Goal: Find contact information: Find contact information

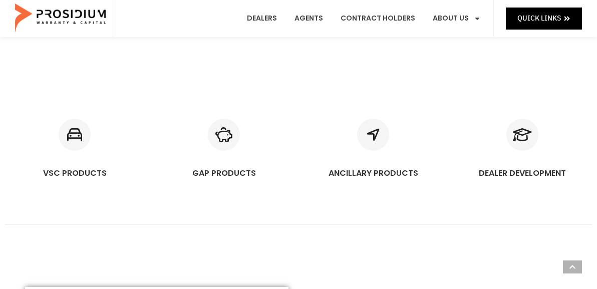
scroll to position [550, 0]
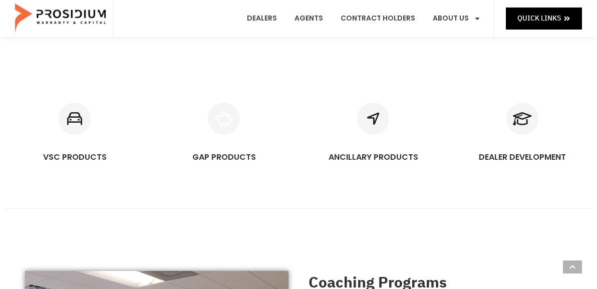
click at [232, 119] on icon "GAP PRODUCTS" at bounding box center [224, 119] width 32 height 32
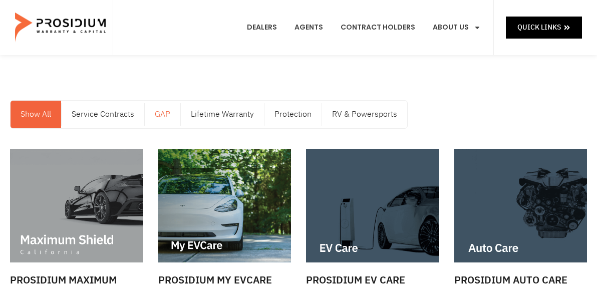
click at [166, 116] on link "GAP" at bounding box center [163, 115] width 36 height 28
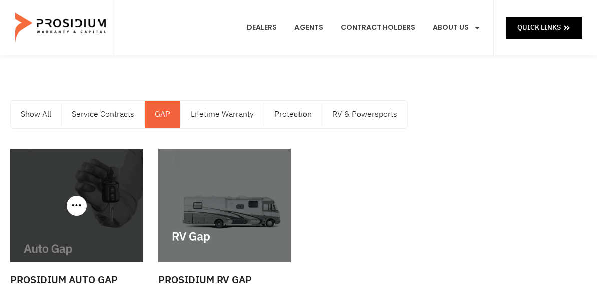
click at [77, 209] on div at bounding box center [76, 206] width 133 height 114
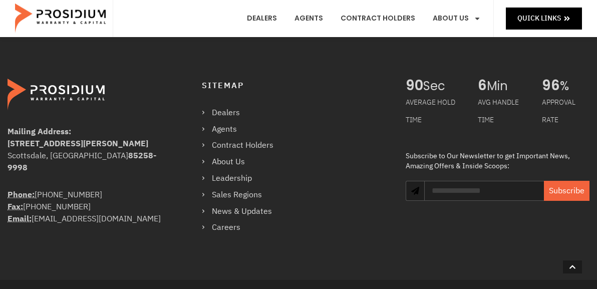
scroll to position [601, 0]
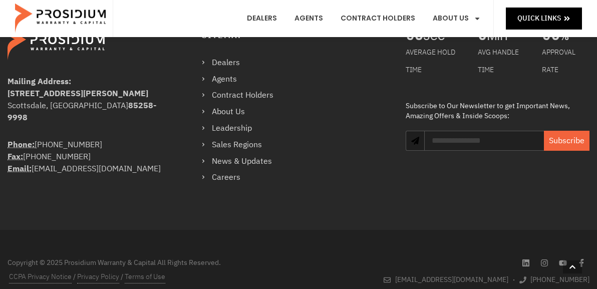
drag, startPoint x: 39, startPoint y: 130, endPoint x: 93, endPoint y: 135, distance: 54.3
click at [93, 139] on div "Phone: [PHONE_NUMBER] Fax: [PHONE_NUMBER] Email: [EMAIL_ADDRESS][DOMAIN_NAME]" at bounding box center [86, 157] width 157 height 36
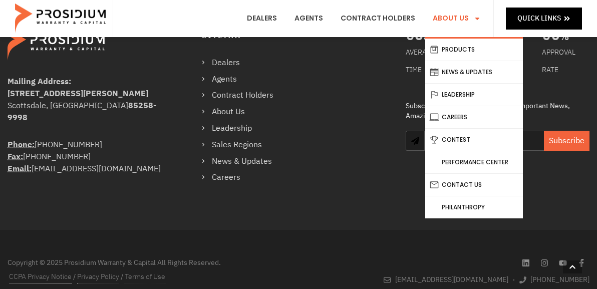
copy div "360) 848-7922"
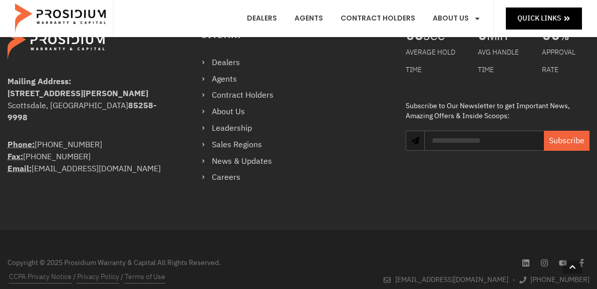
drag, startPoint x: 29, startPoint y: 145, endPoint x: 94, endPoint y: 137, distance: 65.5
click at [94, 139] on div "Phone: [PHONE_NUMBER] Fax: [PHONE_NUMBER] Email: [EMAIL_ADDRESS][DOMAIN_NAME]" at bounding box center [86, 157] width 157 height 36
copy div "[PHONE_NUMBER] Fax: ("
click at [49, 118] on div "Mailing Address: [STREET_ADDRESS][PERSON_NAME]" at bounding box center [86, 107] width 157 height 63
drag, startPoint x: 29, startPoint y: 145, endPoint x: 83, endPoint y: 144, distance: 54.6
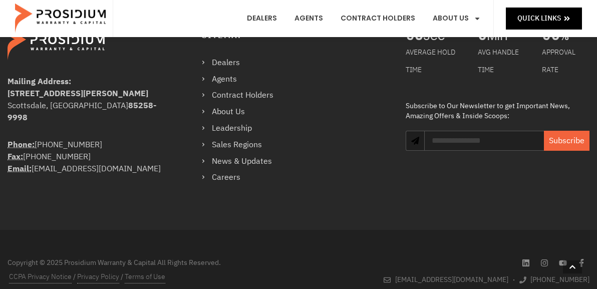
click at [83, 144] on div "Phone: [PHONE_NUMBER] Fax: [PHONE_NUMBER] Email: [EMAIL_ADDRESS][DOMAIN_NAME]" at bounding box center [86, 157] width 157 height 36
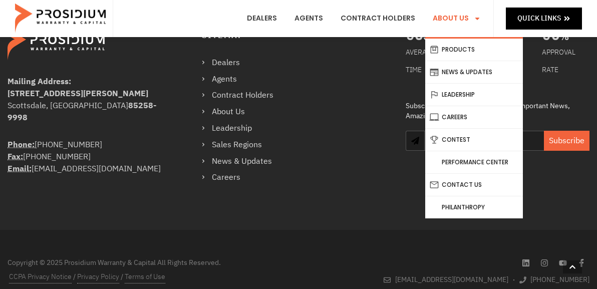
copy div "360) 848-7923"
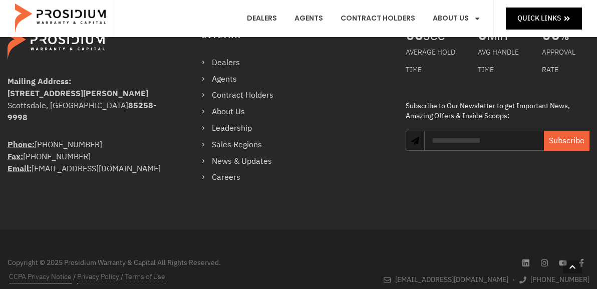
click at [120, 140] on div "Phone: [PHONE_NUMBER] Fax: [PHONE_NUMBER] Email: [EMAIL_ADDRESS][DOMAIN_NAME]" at bounding box center [86, 157] width 157 height 36
drag, startPoint x: 38, startPoint y: 133, endPoint x: 107, endPoint y: 131, distance: 69.1
click at [107, 139] on div "Phone: [PHONE_NUMBER] Fax: [PHONE_NUMBER] Email: [EMAIL_ADDRESS][DOMAIN_NAME]" at bounding box center [86, 157] width 157 height 36
copy div "360) 848-7922"
click at [134, 88] on div "[STREET_ADDRESS][PERSON_NAME]" at bounding box center [86, 94] width 157 height 12
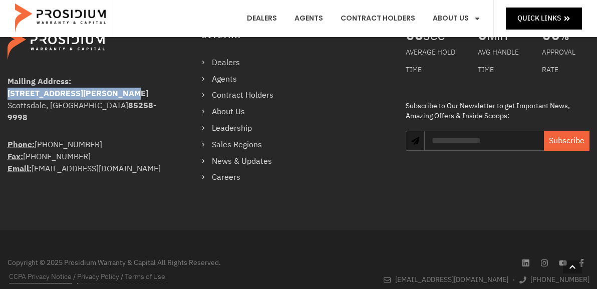
drag, startPoint x: 8, startPoint y: 93, endPoint x: 126, endPoint y: 91, distance: 118.1
click at [126, 91] on div "[STREET_ADDRESS][PERSON_NAME]" at bounding box center [86, 94] width 157 height 12
copy b "[STREET_ADDRESS][PERSON_NAME]"
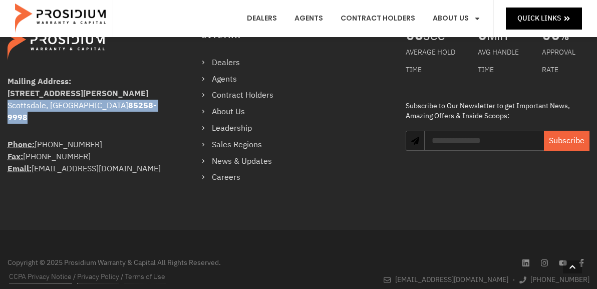
drag, startPoint x: 9, startPoint y: 106, endPoint x: 201, endPoint y: 77, distance: 193.8
click at [121, 98] on address "Mailing Address: [STREET_ADDRESS][PERSON_NAME]" at bounding box center [86, 100] width 157 height 48
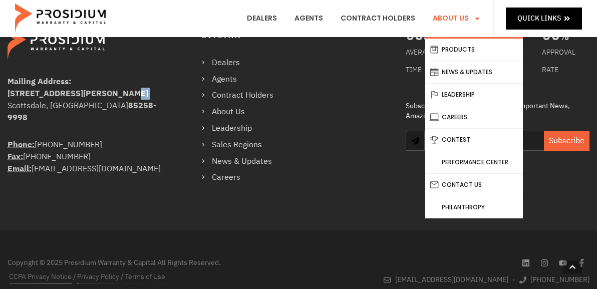
copy b
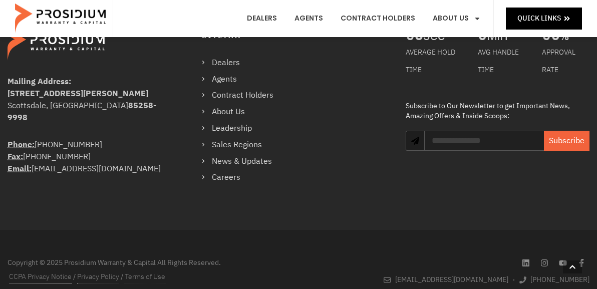
click at [170, 85] on div "Mailing Address: [STREET_ADDRESS][PERSON_NAME] Phone: [PHONE_NUMBER] Fax: [PHON…" at bounding box center [90, 125] width 165 height 99
